Goal: Task Accomplishment & Management: Use online tool/utility

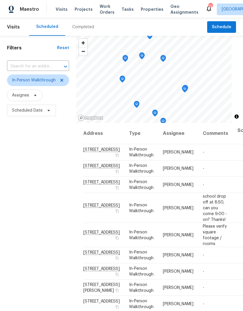
click at [84, 9] on span "Projects" at bounding box center [83, 9] width 18 height 6
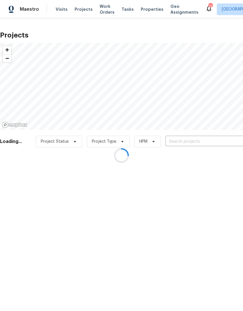
click at [190, 139] on div at bounding box center [121, 155] width 243 height 311
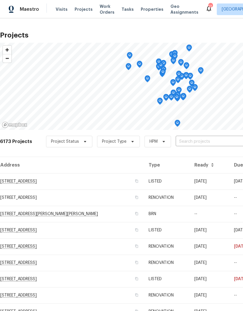
click at [196, 141] on input "text" at bounding box center [208, 141] width 67 height 9
type input "13505"
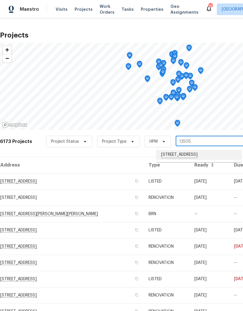
click at [189, 155] on li "[STREET_ADDRESS]" at bounding box center [198, 155] width 85 height 10
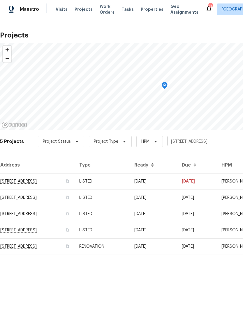
click at [36, 185] on td "[STREET_ADDRESS]" at bounding box center [37, 181] width 74 height 16
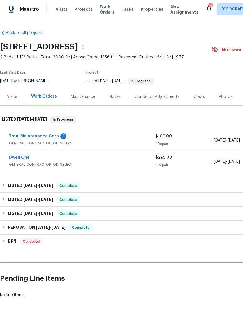
click at [41, 136] on link "Total Maintenance Corp" at bounding box center [34, 136] width 50 height 4
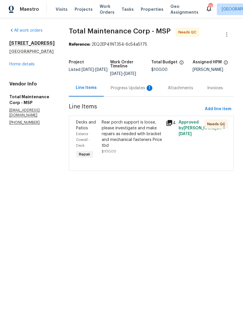
click at [130, 129] on div "Rear porch support is loose, please investigate and make repairs as needed with…" at bounding box center [132, 134] width 61 height 29
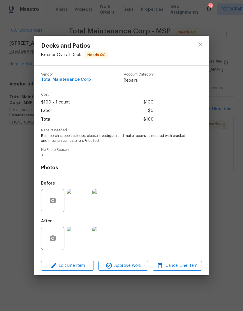
click at [81, 242] on img at bounding box center [78, 238] width 23 height 23
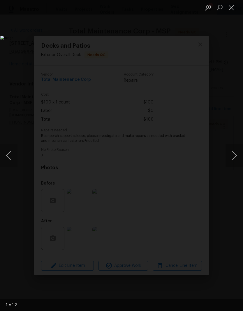
click at [234, 158] on button "Next image" at bounding box center [233, 155] width 17 height 23
click at [235, 157] on button "Next image" at bounding box center [233, 155] width 17 height 23
click at [236, 157] on button "Next image" at bounding box center [233, 155] width 17 height 23
click at [232, 6] on button "Close lightbox" at bounding box center [231, 7] width 12 height 10
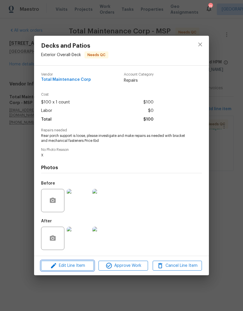
click at [77, 269] on span "Edit Line Item" at bounding box center [67, 265] width 49 height 7
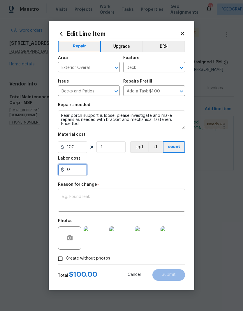
click at [79, 170] on input "0" at bounding box center [72, 170] width 29 height 12
type input "75"
click at [143, 171] on div "75" at bounding box center [121, 170] width 127 height 12
click at [99, 202] on textarea at bounding box center [121, 201] width 120 height 12
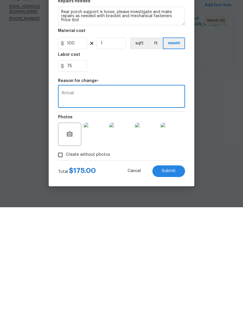
type textarea "Actual"
click at [170, 269] on button "Submit" at bounding box center [168, 275] width 33 height 12
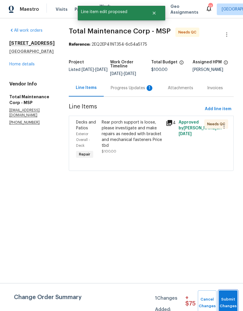
click at [226, 300] on span "Submit Changes" at bounding box center [227, 303] width 13 height 13
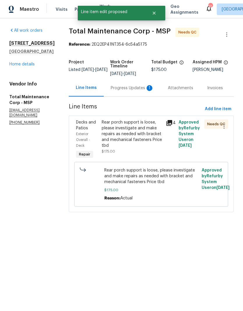
click at [126, 91] on div "Progress Updates 1" at bounding box center [132, 88] width 43 height 6
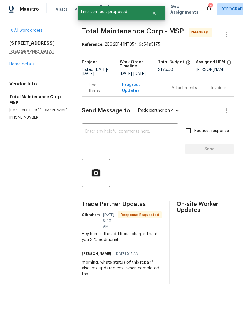
click at [144, 149] on textarea at bounding box center [129, 139] width 89 height 20
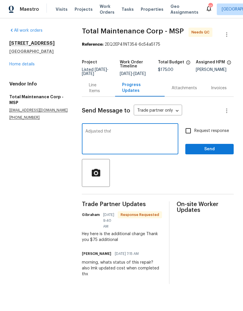
type textarea "Adjusted thx!"
click at [189, 135] on input "Request response" at bounding box center [188, 131] width 12 height 12
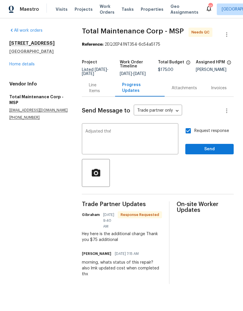
click at [192, 134] on input "Request response" at bounding box center [188, 131] width 12 height 12
checkbox input "false"
click at [204, 153] on span "Send" at bounding box center [209, 149] width 39 height 7
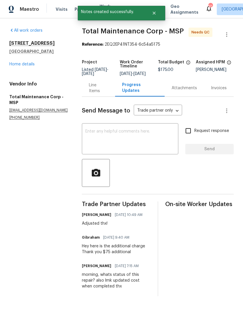
click at [107, 93] on div "Line Items" at bounding box center [98, 88] width 19 height 12
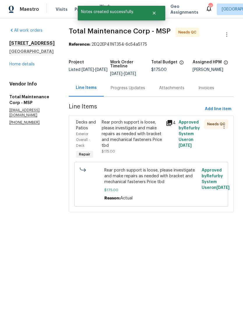
click at [136, 141] on div "Rear porch support is loose, please investigate and make repairs as needed with…" at bounding box center [132, 134] width 61 height 29
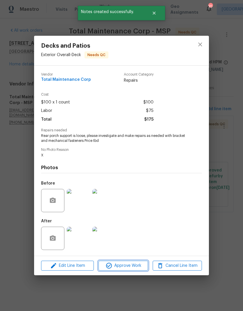
click at [123, 268] on span "Approve Work" at bounding box center [123, 265] width 46 height 7
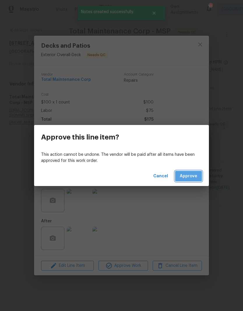
click at [193, 178] on span "Approve" at bounding box center [188, 176] width 17 height 7
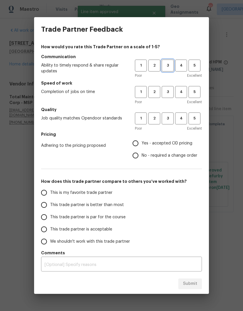
click at [170, 67] on span "3" at bounding box center [167, 65] width 11 height 7
click at [168, 96] on button "3" at bounding box center [168, 92] width 12 height 12
click at [169, 128] on div "Poor Excellent" at bounding box center [168, 129] width 67 height 6
click at [166, 124] on button "3" at bounding box center [168, 119] width 12 height 12
click at [137, 138] on input "Yes - accepted OD pricing" at bounding box center [135, 143] width 12 height 12
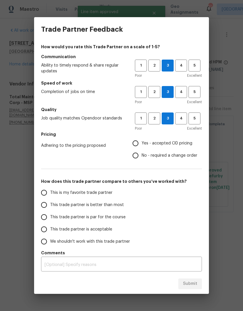
radio input "true"
click at [45, 219] on input "This trade partner is par for the course" at bounding box center [44, 217] width 12 height 12
click at [190, 284] on span "Submit" at bounding box center [190, 284] width 14 height 7
radio input "true"
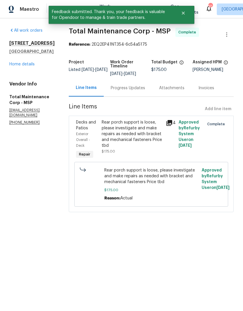
click at [29, 66] on link "Home details" at bounding box center [21, 64] width 25 height 4
